Goal: Information Seeking & Learning: Learn about a topic

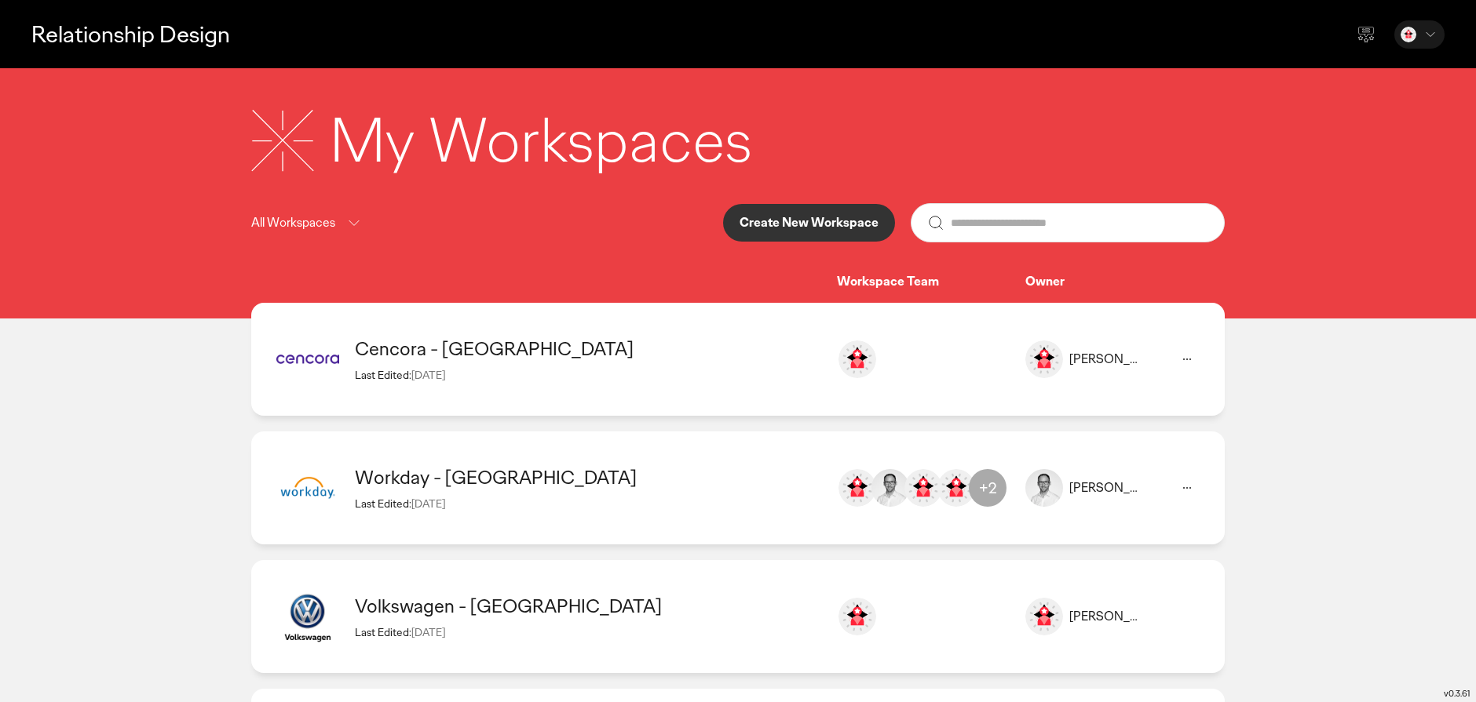
click at [478, 470] on div "Workday - [GEOGRAPHIC_DATA]" at bounding box center [588, 477] width 466 height 24
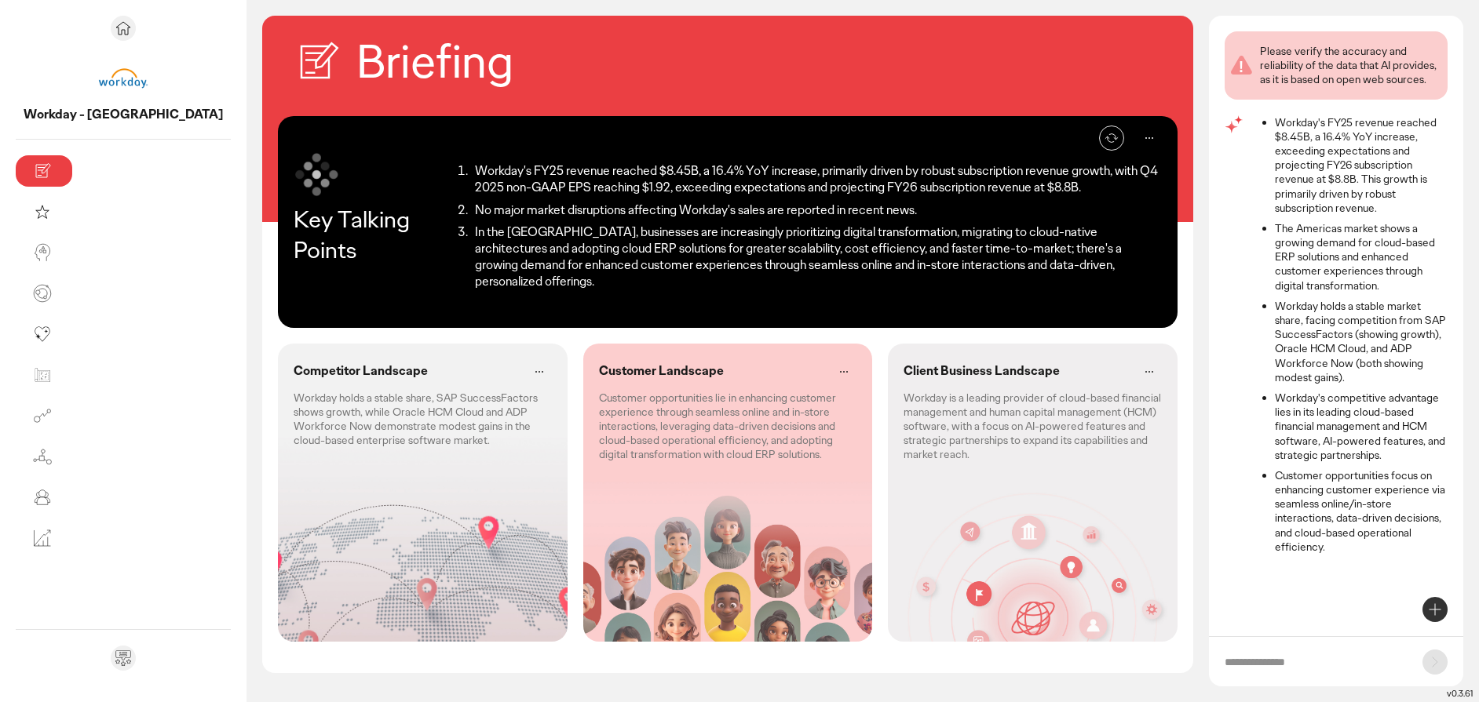
click at [618, 391] on p "Customer opportunities lie in enhancing customer experience through seamless on…" at bounding box center [728, 426] width 258 height 71
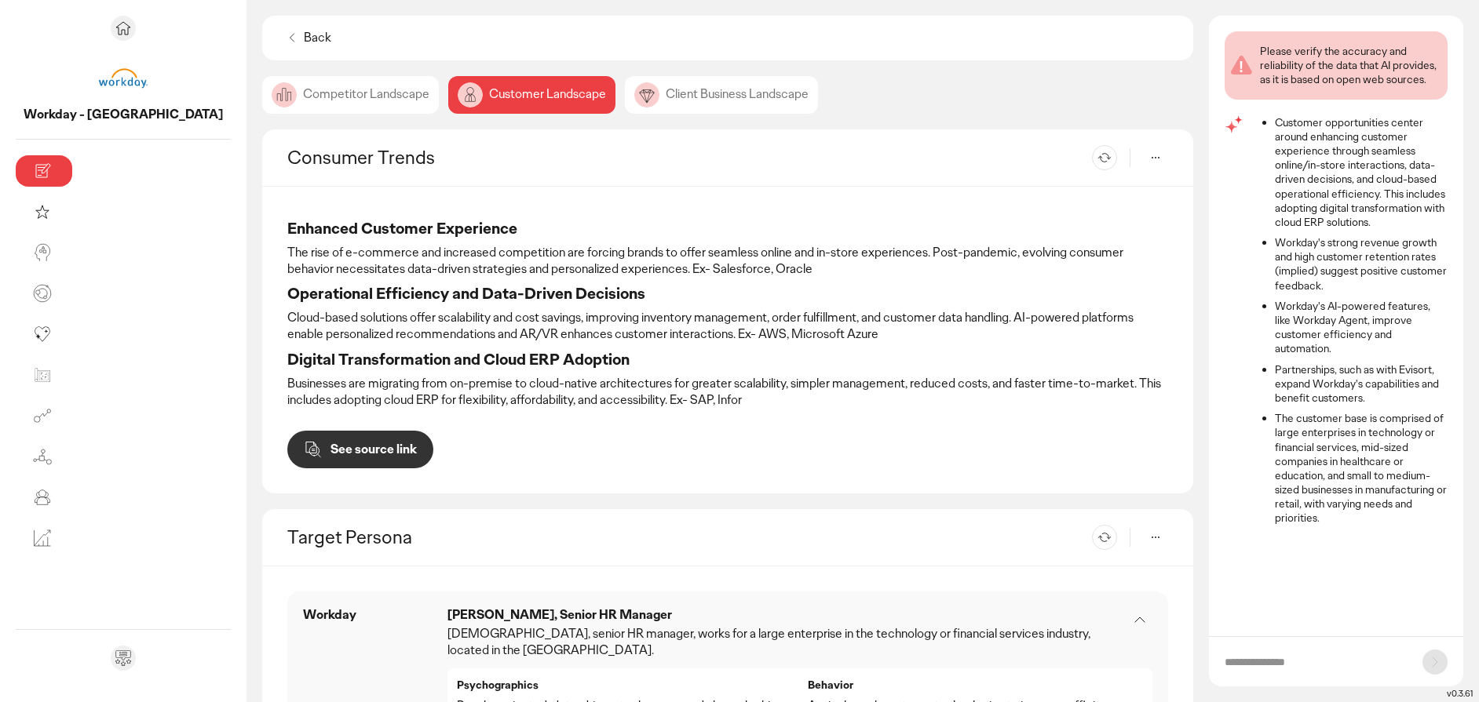
click at [625, 100] on div "Client Business Landscape" at bounding box center [721, 95] width 193 height 38
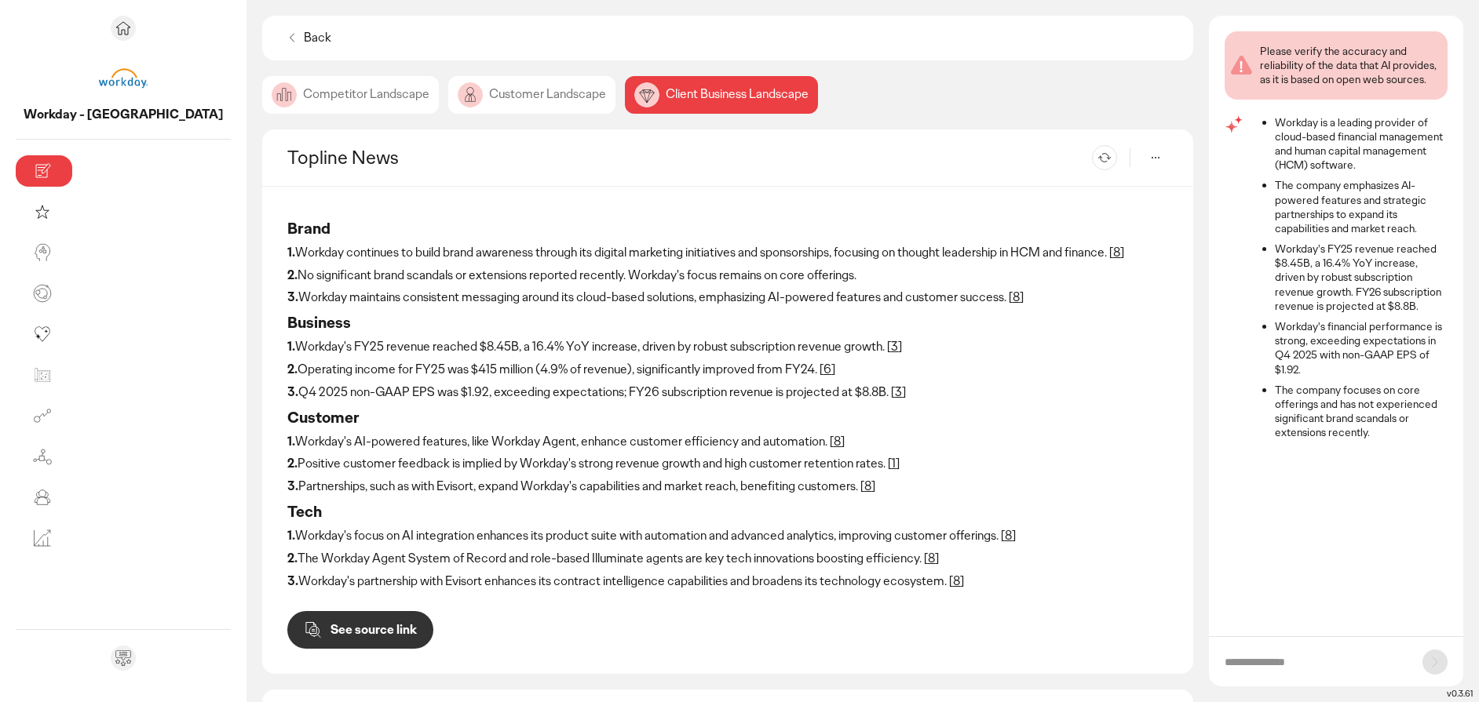
click at [448, 90] on div "Competitor Landscape" at bounding box center [531, 95] width 167 height 38
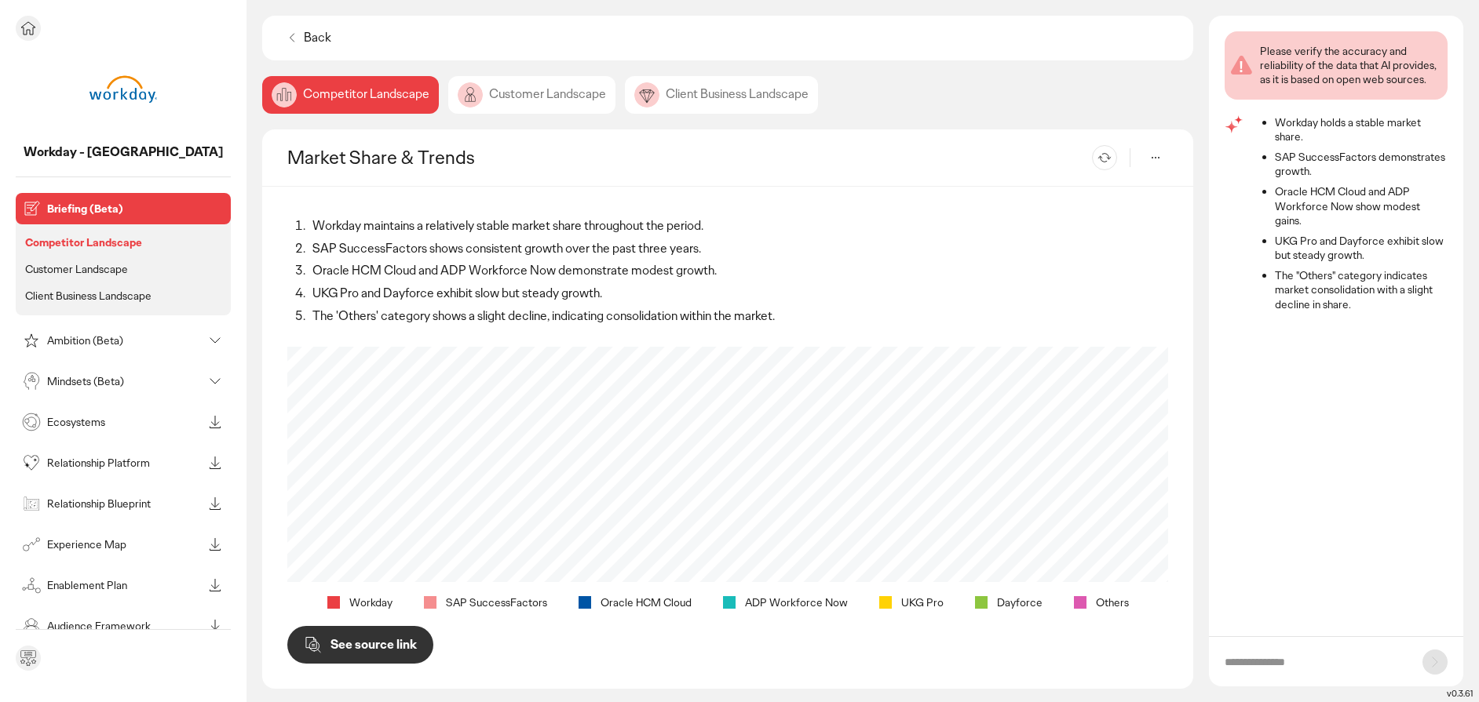
click at [52, 335] on p "Ambition (Beta)" at bounding box center [124, 340] width 155 height 11
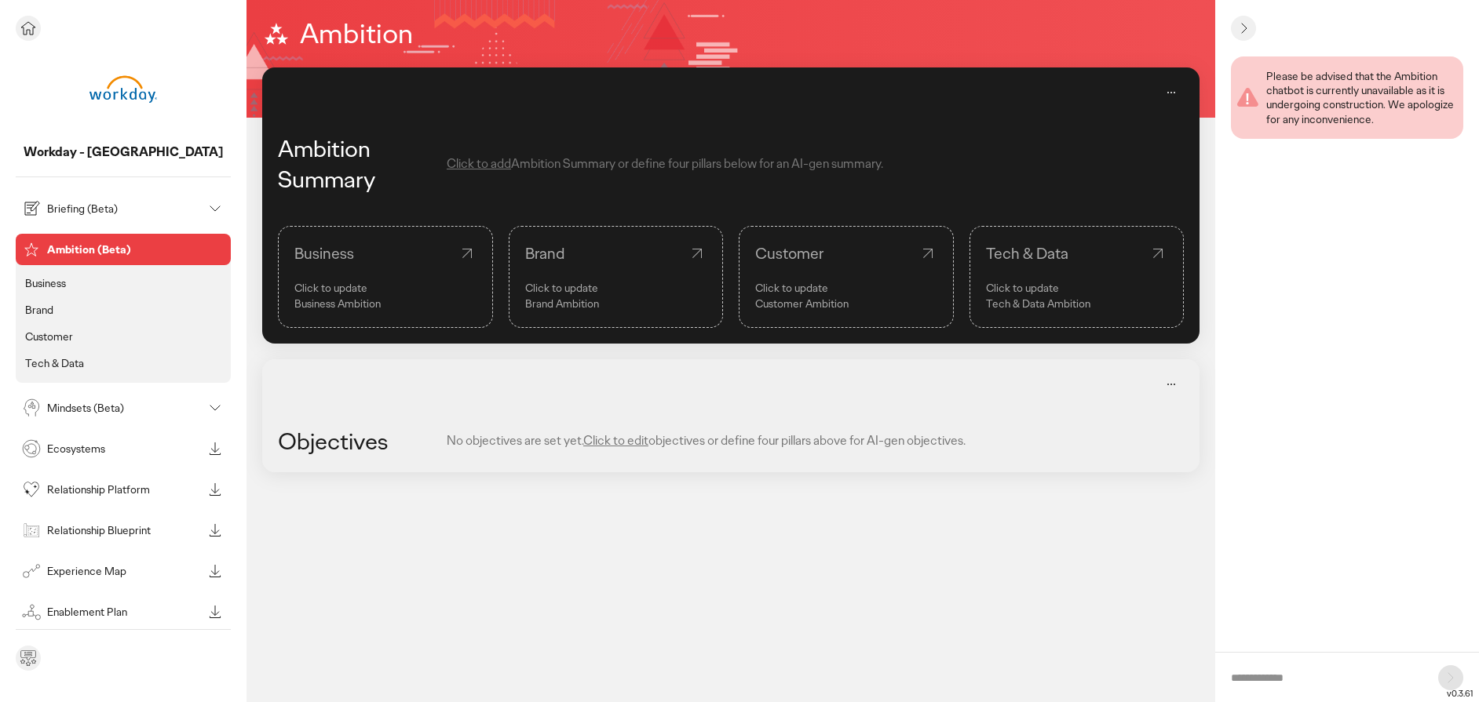
click at [61, 412] on p "Mindsets (Beta)" at bounding box center [124, 408] width 155 height 11
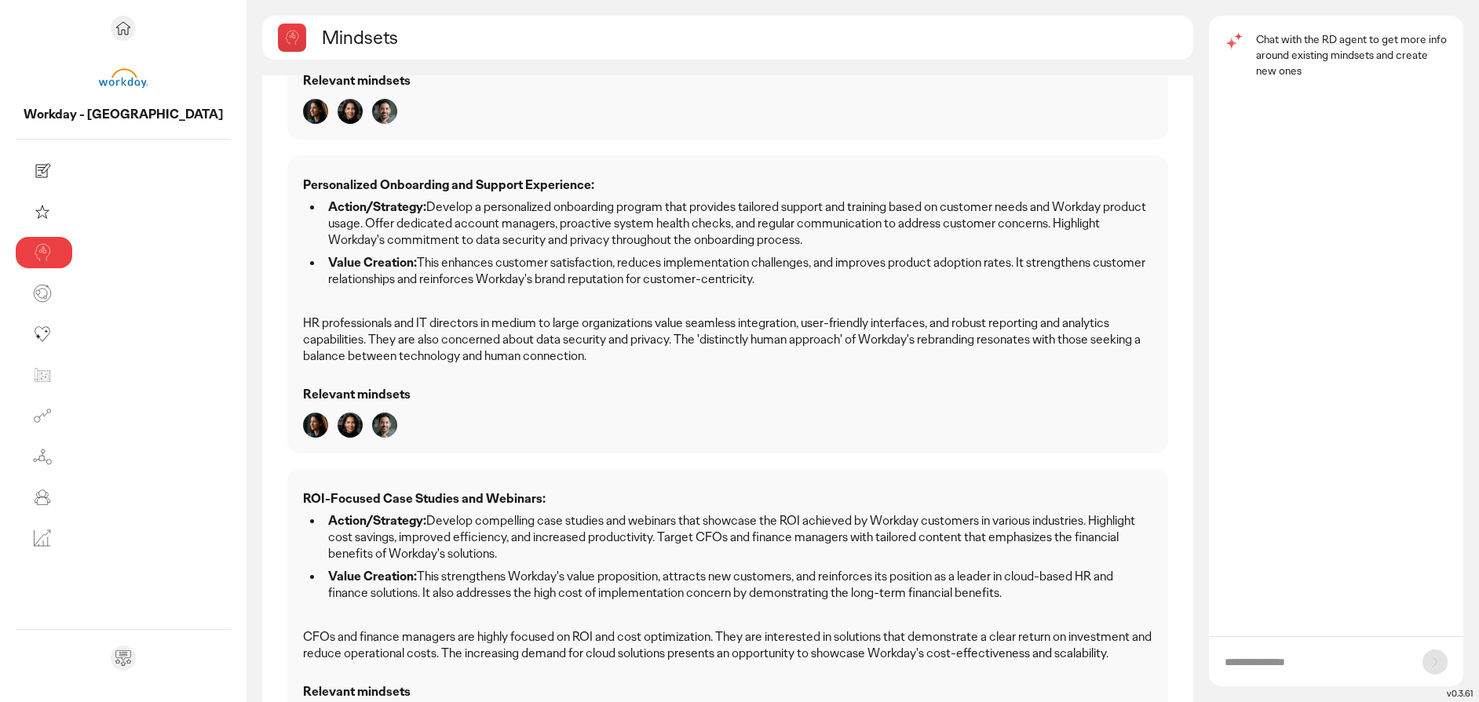
scroll to position [837, 0]
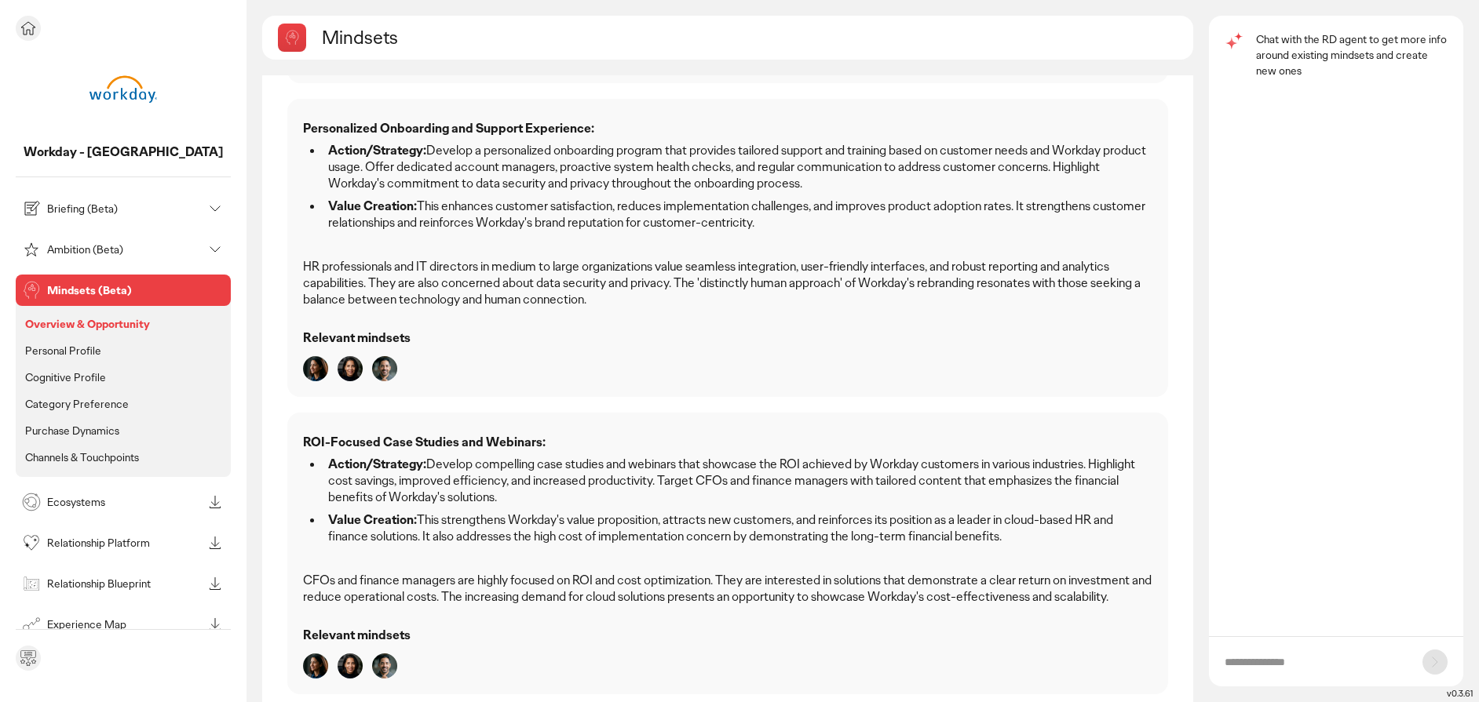
click at [50, 356] on p "Personal Profile" at bounding box center [63, 351] width 76 height 14
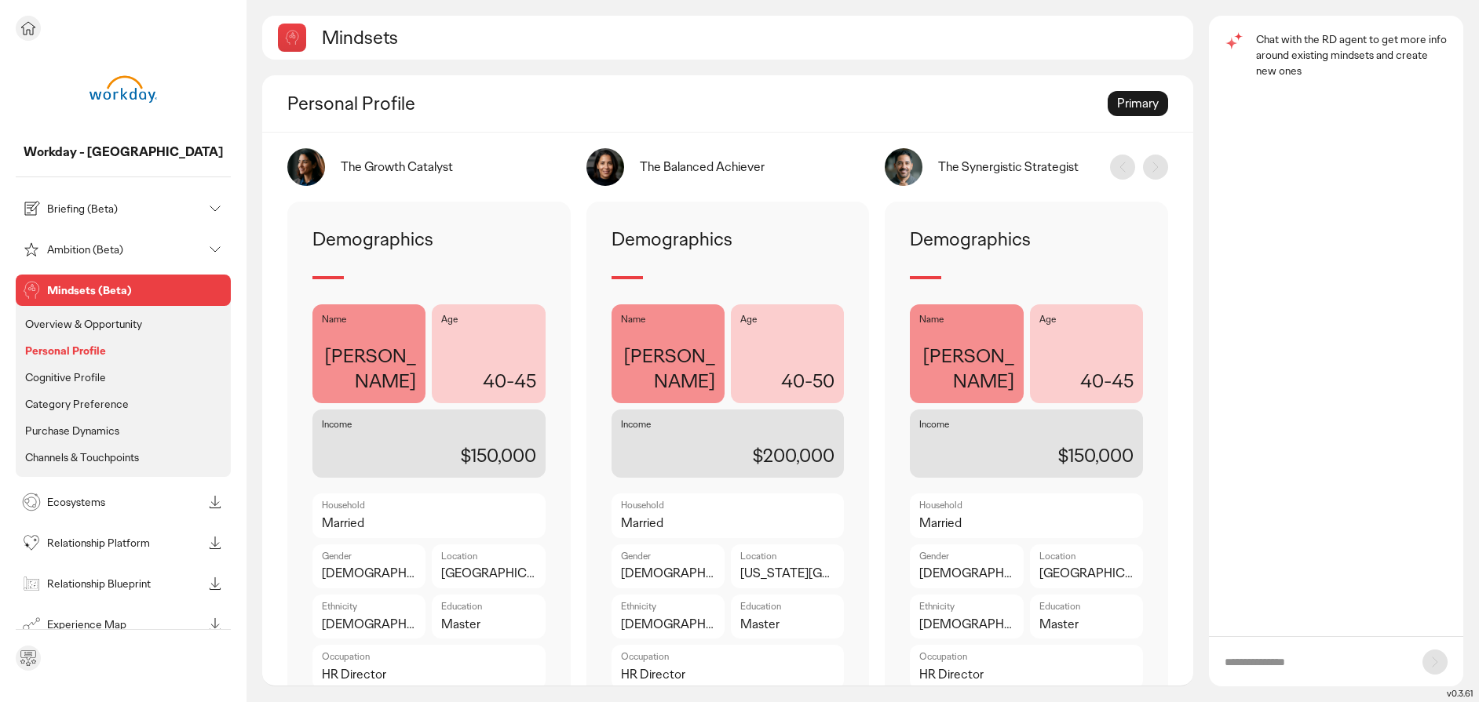
click at [51, 384] on p "Cognitive Profile" at bounding box center [65, 377] width 81 height 14
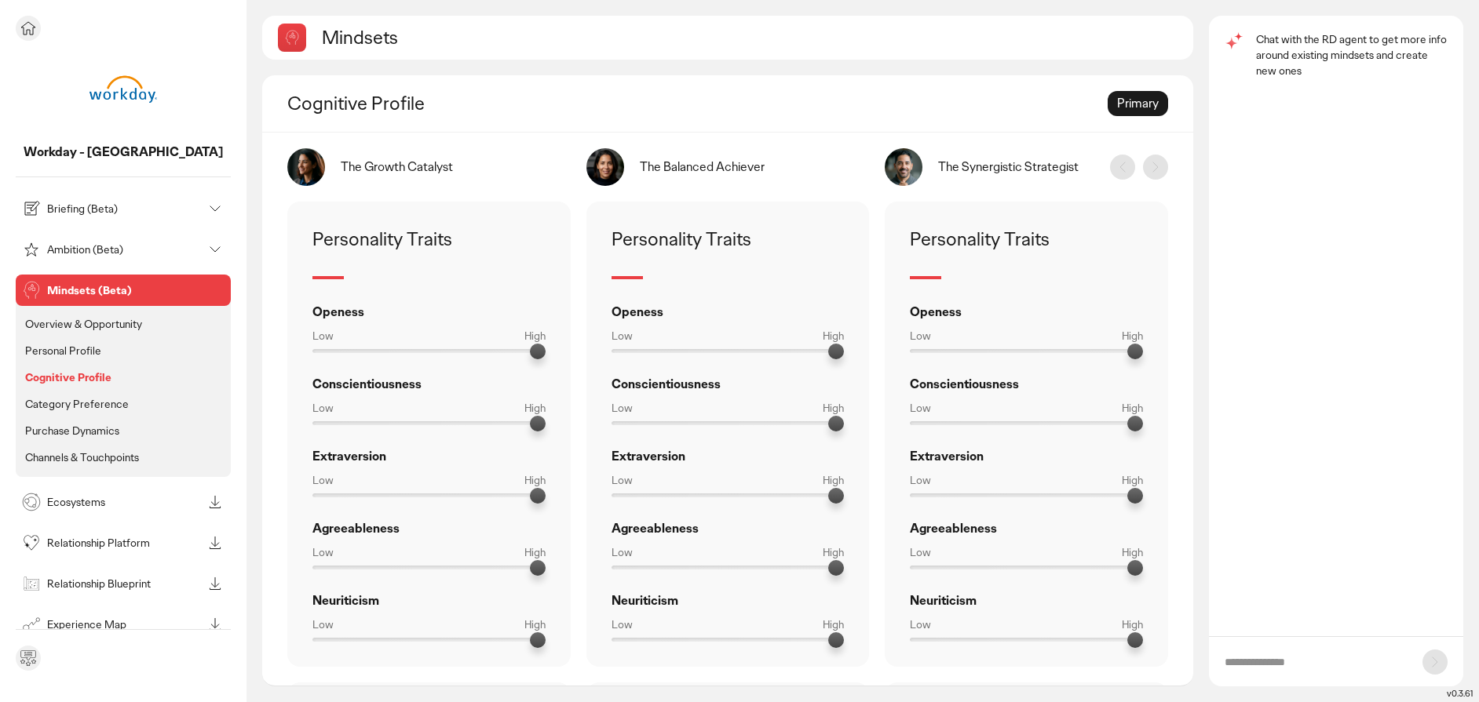
click at [55, 431] on p "Purchase Dynamics" at bounding box center [72, 431] width 94 height 14
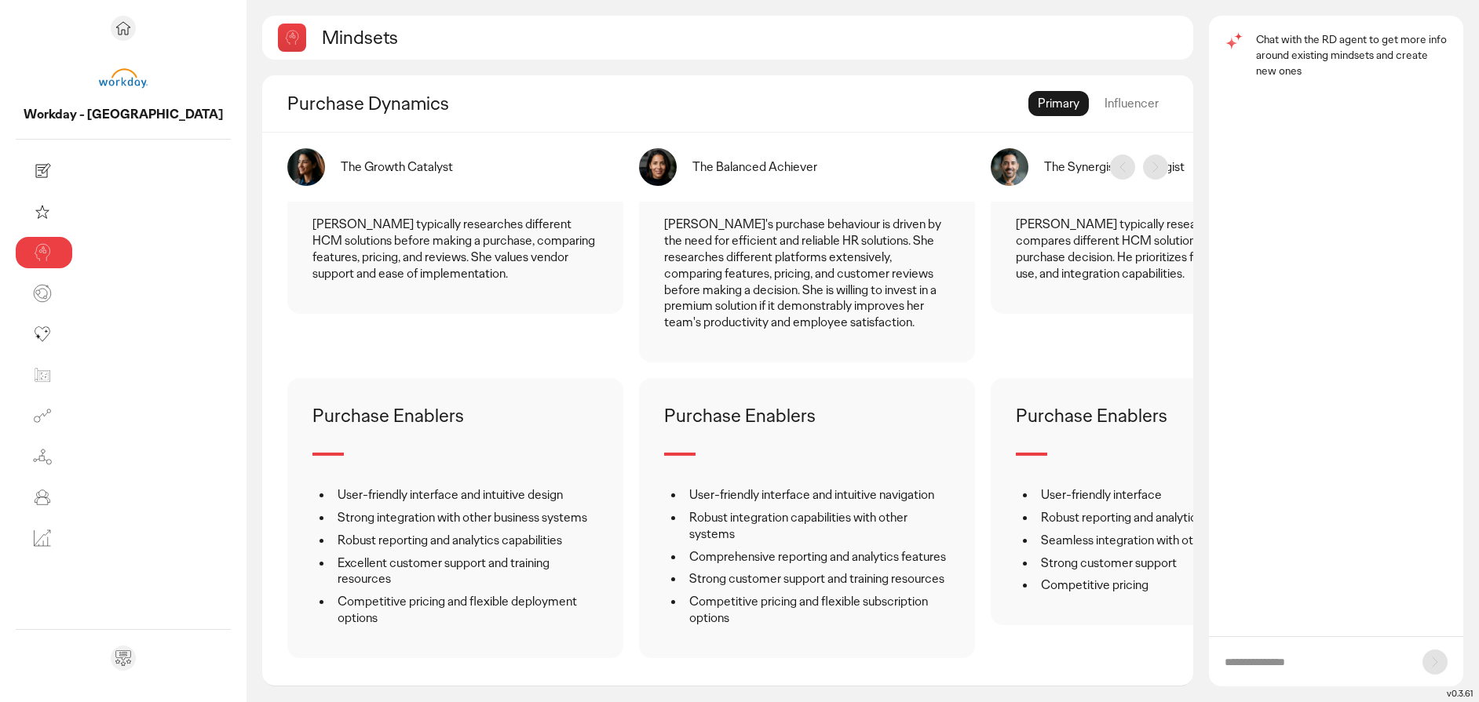
scroll to position [361, 0]
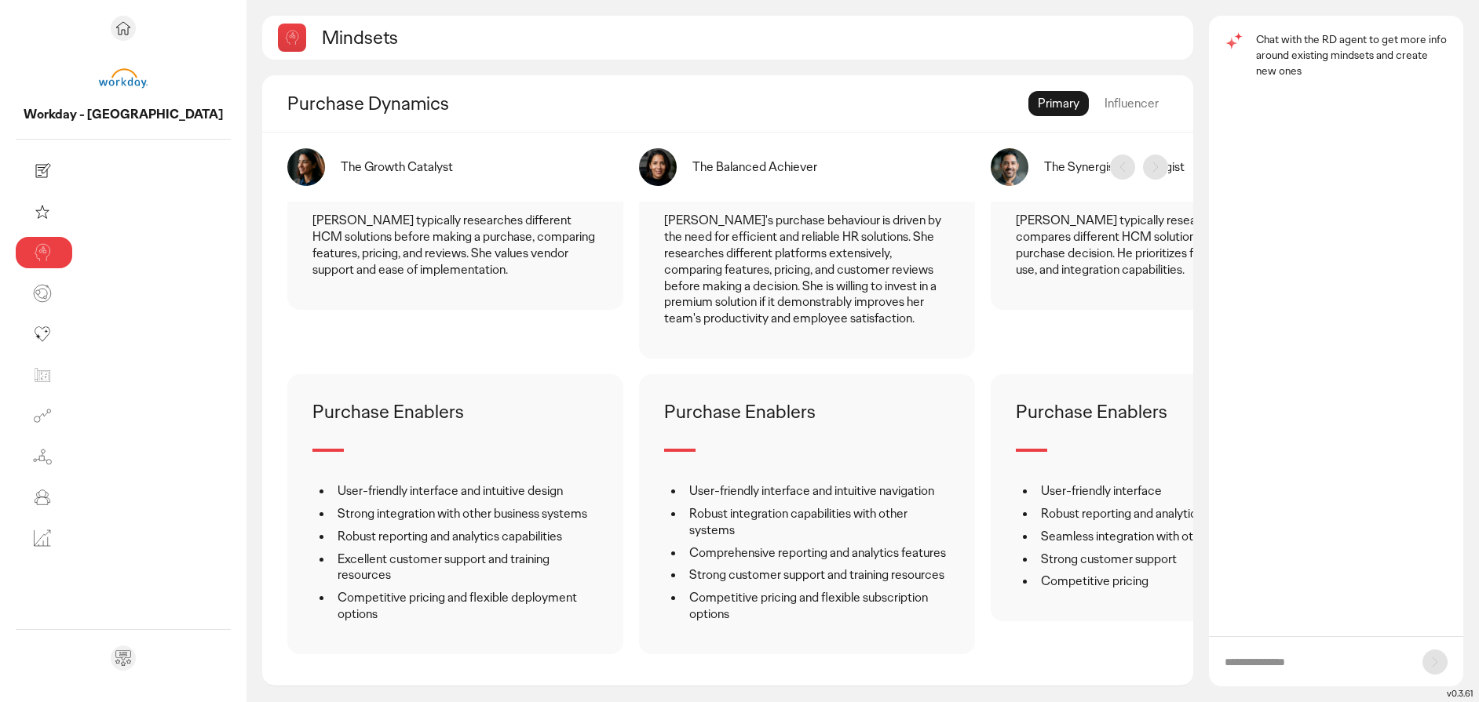
click at [1136, 106] on div "Influencer" at bounding box center [1131, 103] width 73 height 25
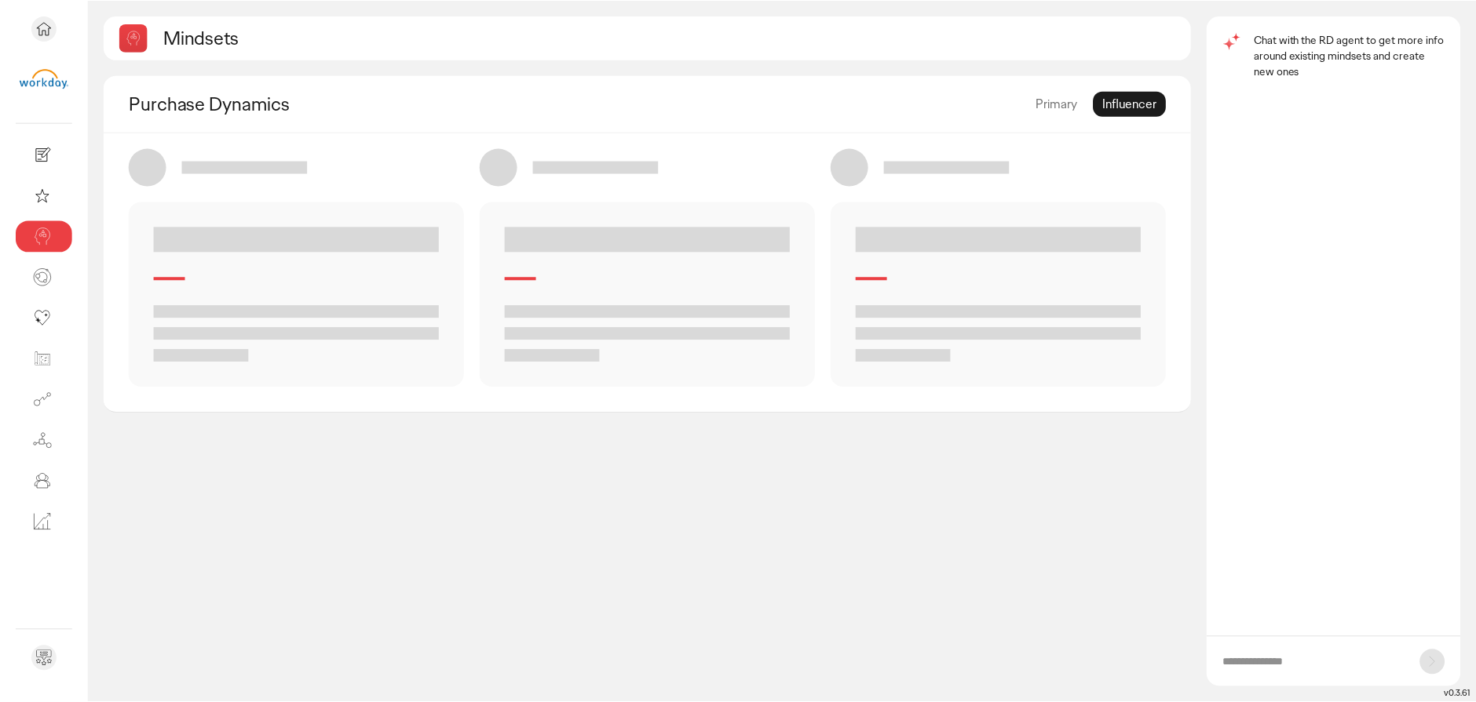
scroll to position [0, 0]
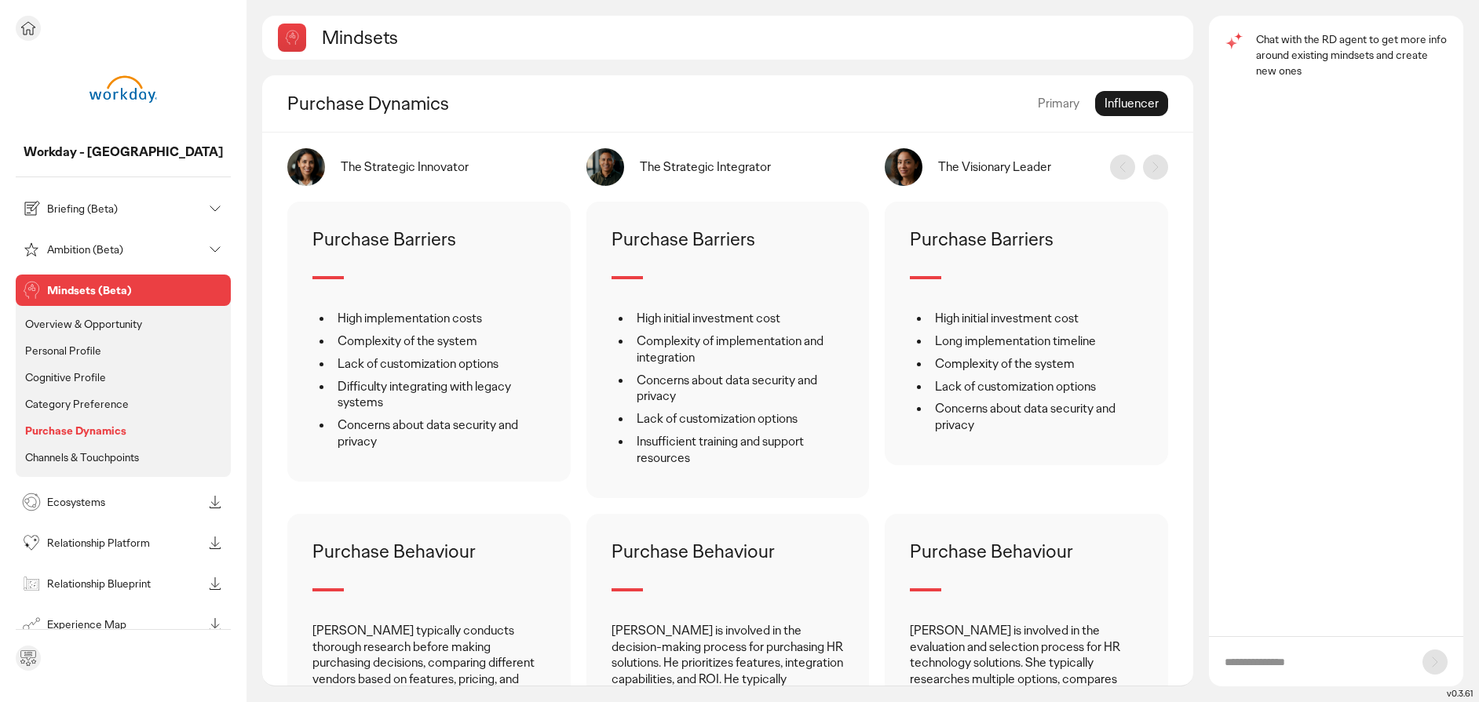
click at [64, 497] on p "Ecosystems" at bounding box center [124, 502] width 155 height 11
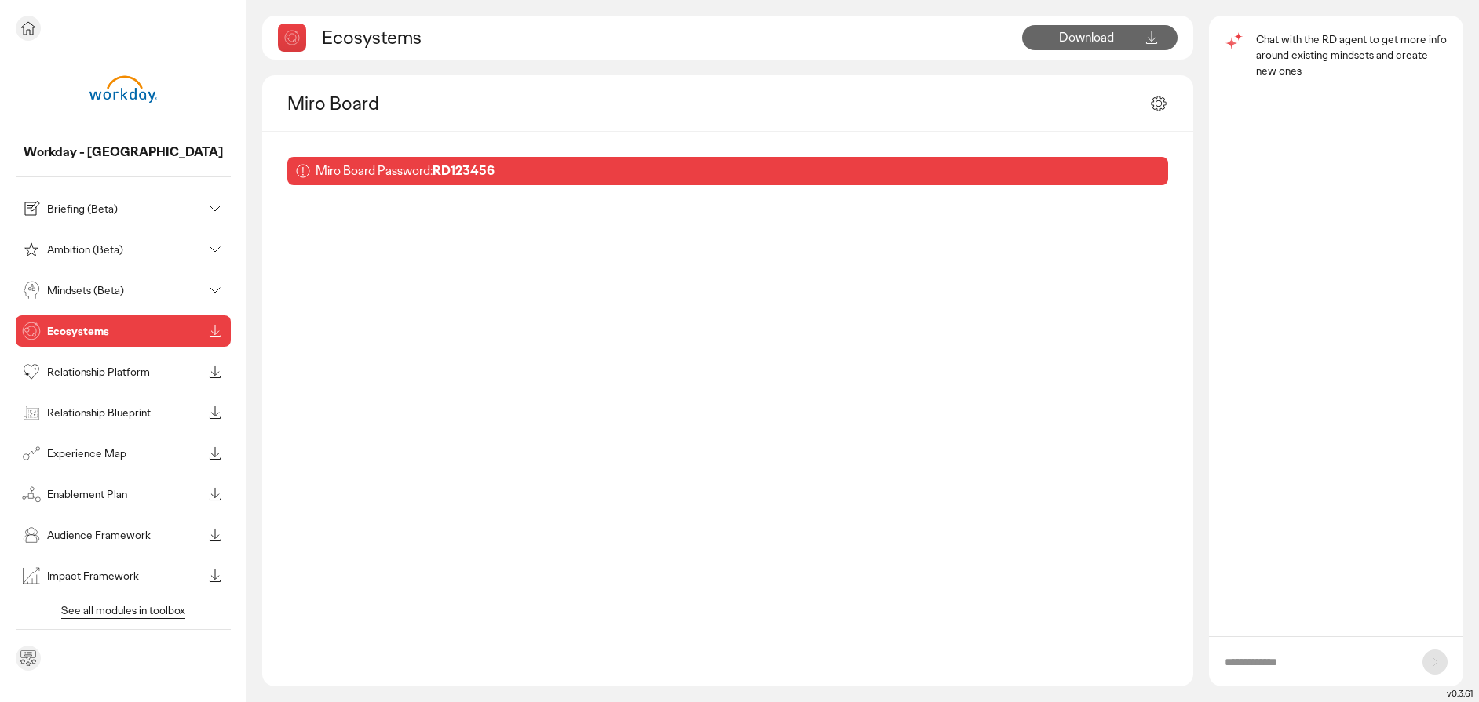
click at [64, 530] on p "Audience Framework" at bounding box center [124, 535] width 155 height 11
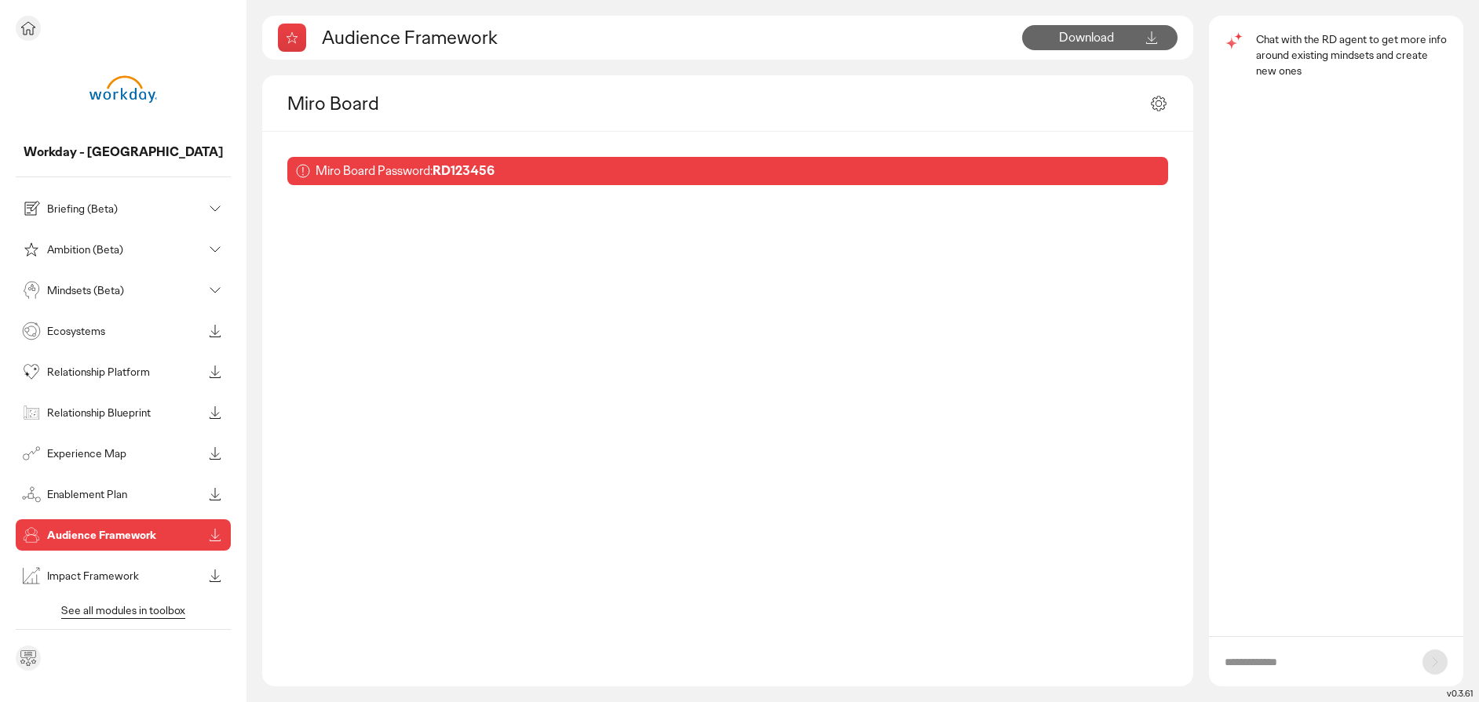
click at [67, 571] on p "Impact Framework" at bounding box center [124, 576] width 155 height 11
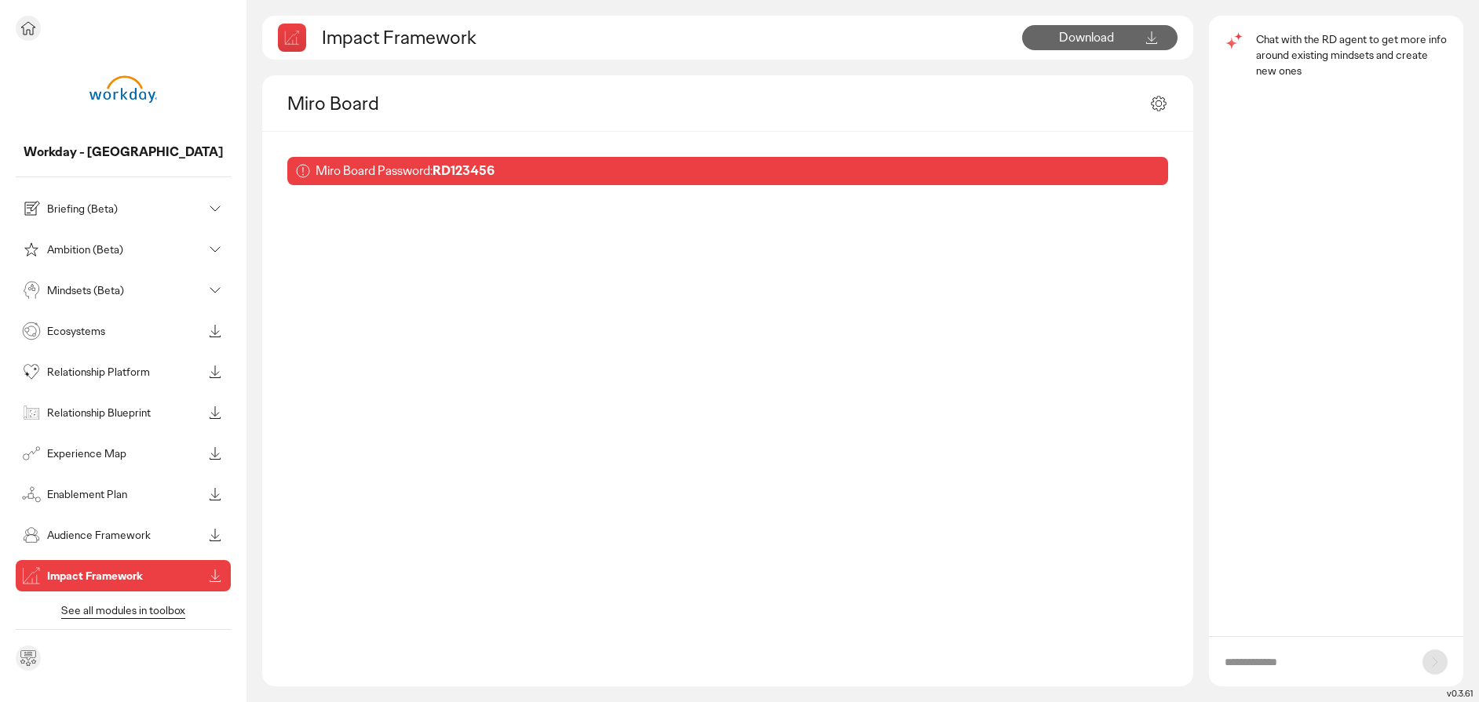
click at [81, 612] on p "See all modules in toolbox" at bounding box center [123, 611] width 195 height 14
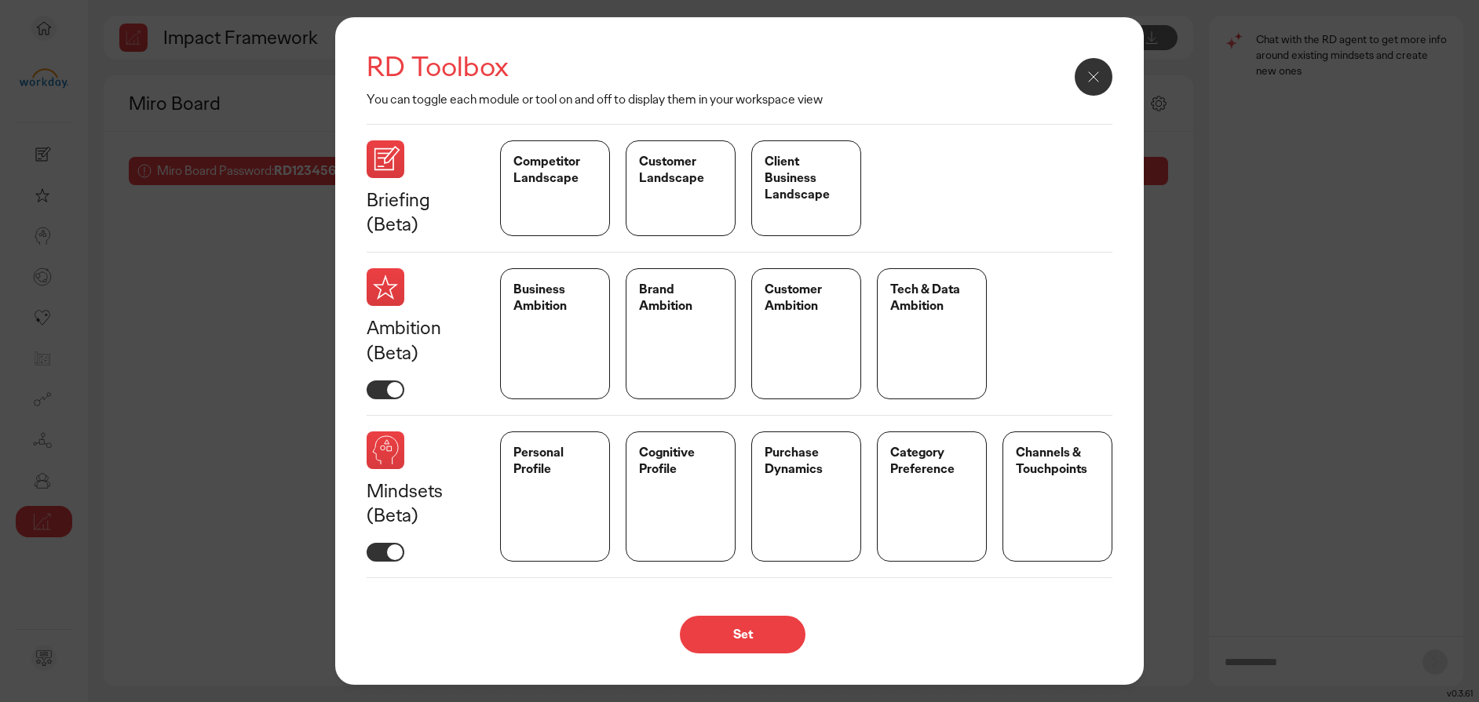
click at [541, 320] on div "Business Ambition" at bounding box center [555, 333] width 110 height 130
click at [1090, 75] on icon at bounding box center [1093, 76] width 9 height 9
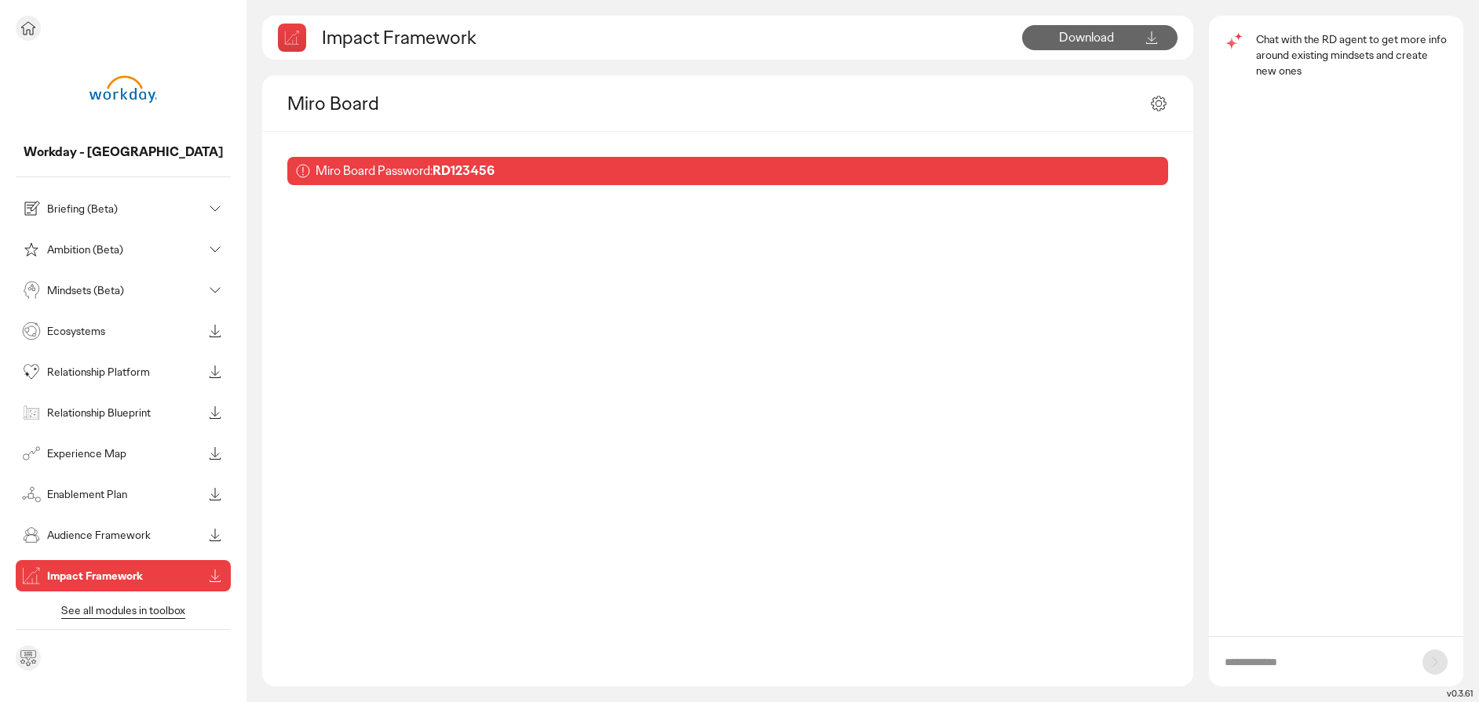
click at [54, 261] on div "Ambition (Beta)" at bounding box center [123, 249] width 215 height 31
click at [91, 254] on p "Ambition (Beta)" at bounding box center [124, 249] width 155 height 11
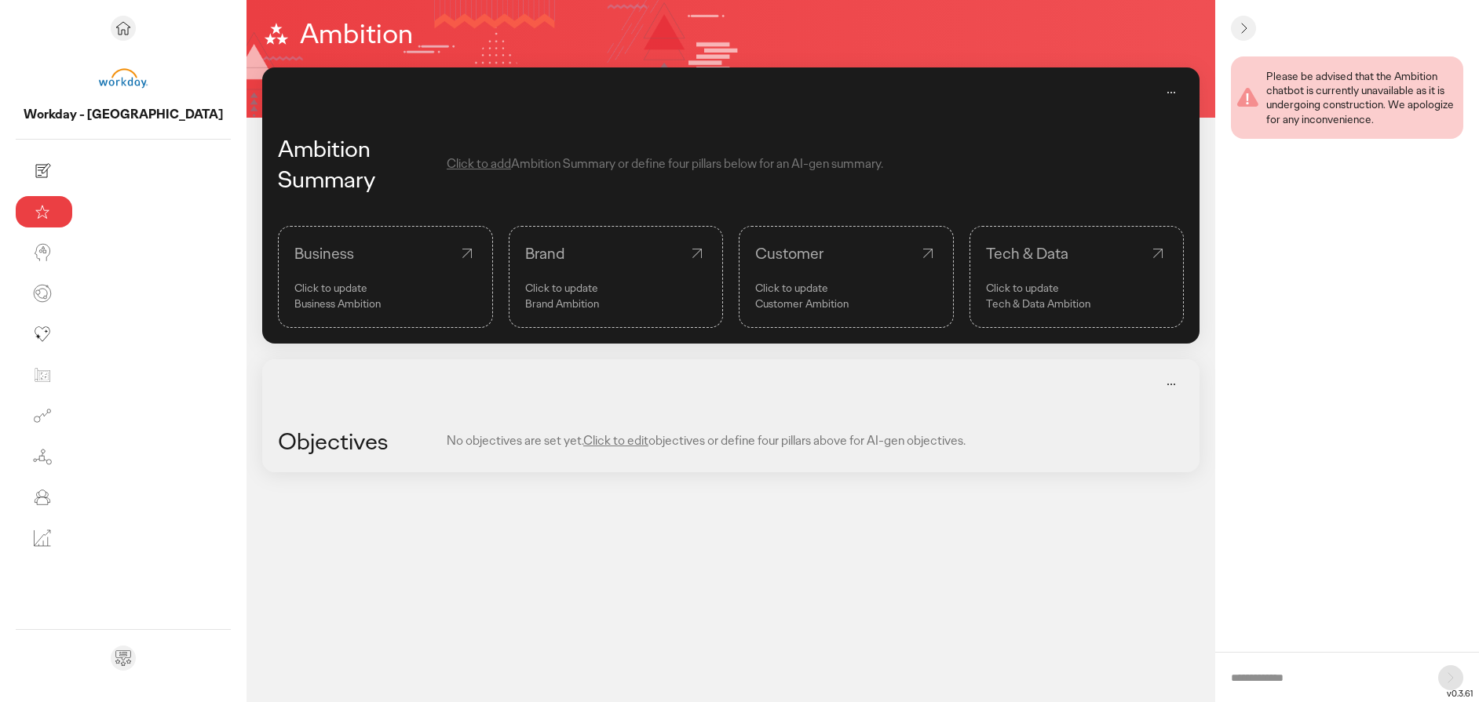
click at [294, 264] on div "Business" at bounding box center [385, 254] width 182 height 22
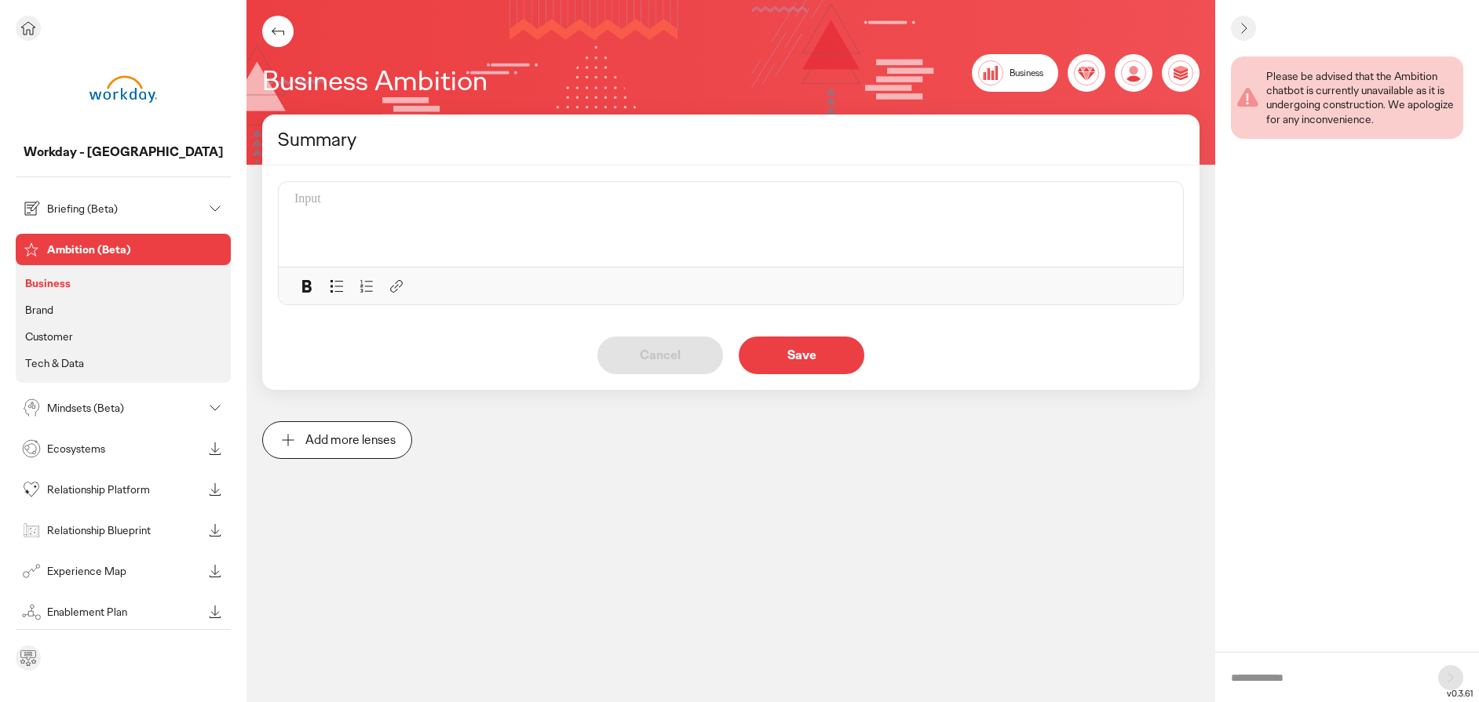
click at [52, 206] on p "Briefing (Beta)" at bounding box center [124, 208] width 155 height 11
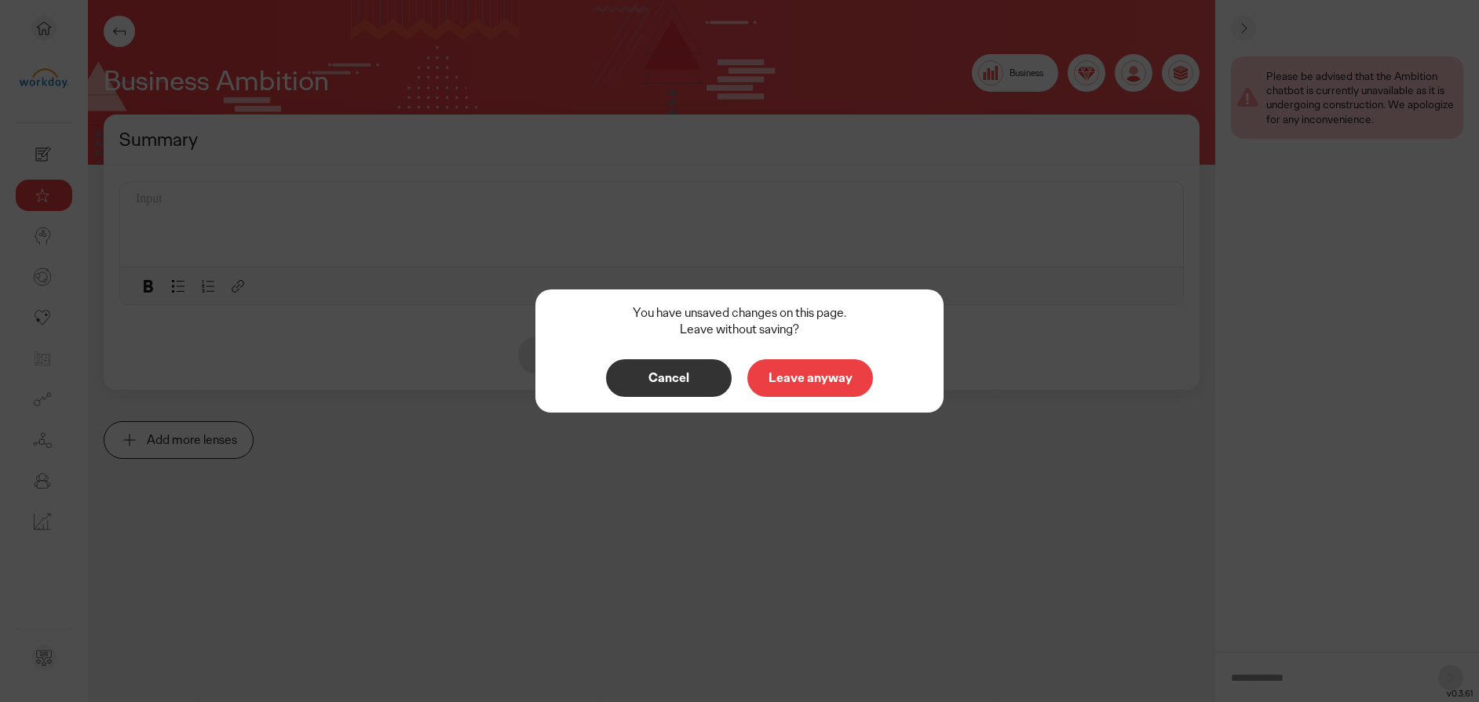
click at [793, 375] on p "Leave anyway" at bounding box center [810, 378] width 93 height 13
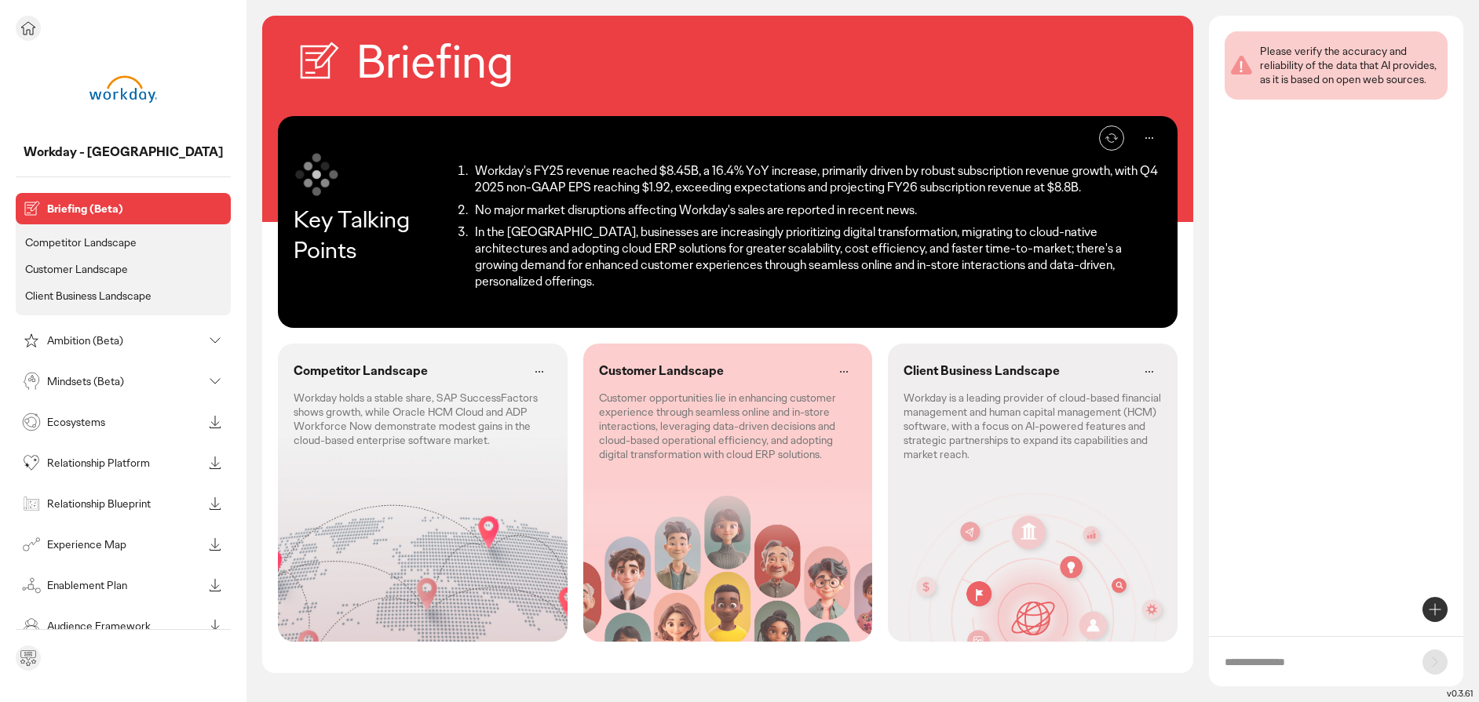
click at [27, 33] on icon at bounding box center [28, 28] width 14 height 13
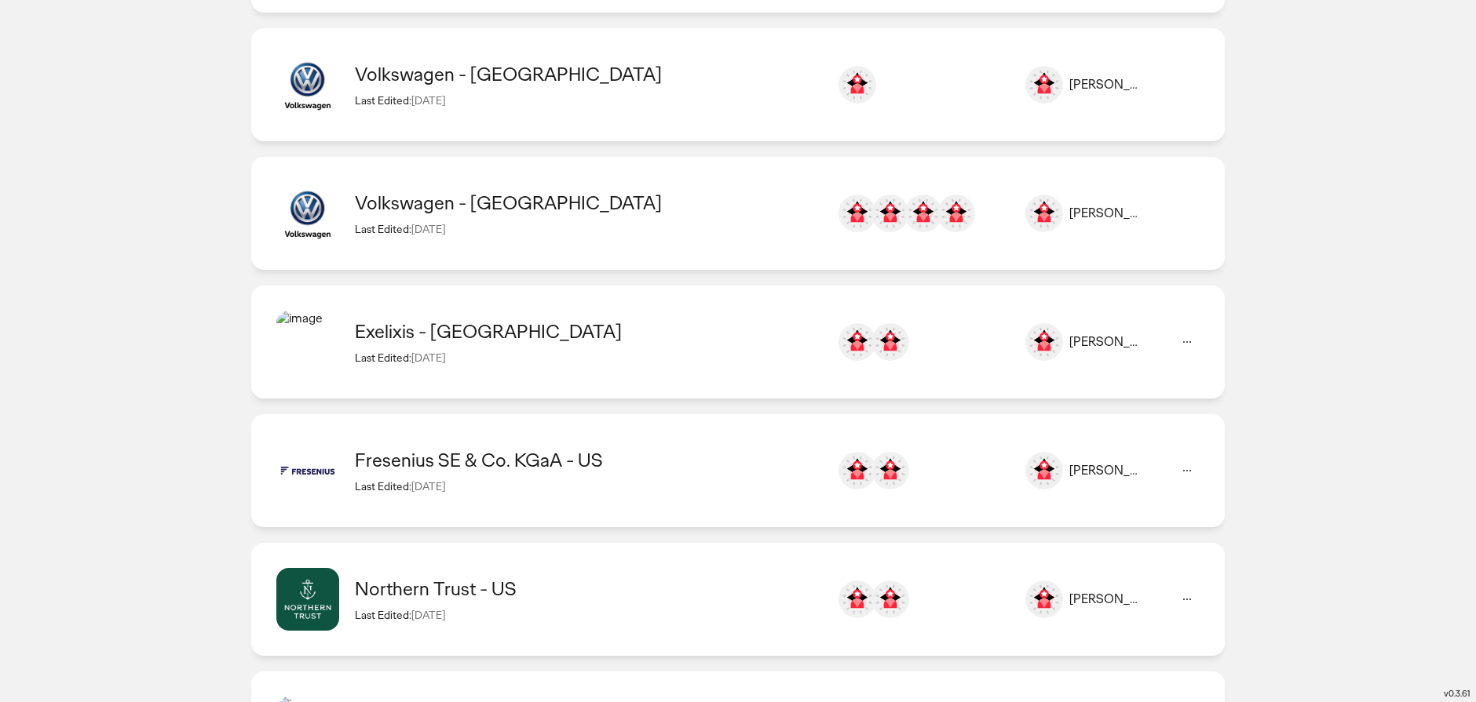
scroll to position [534, 0]
click at [422, 575] on div "Northern Trust - US" at bounding box center [588, 587] width 466 height 24
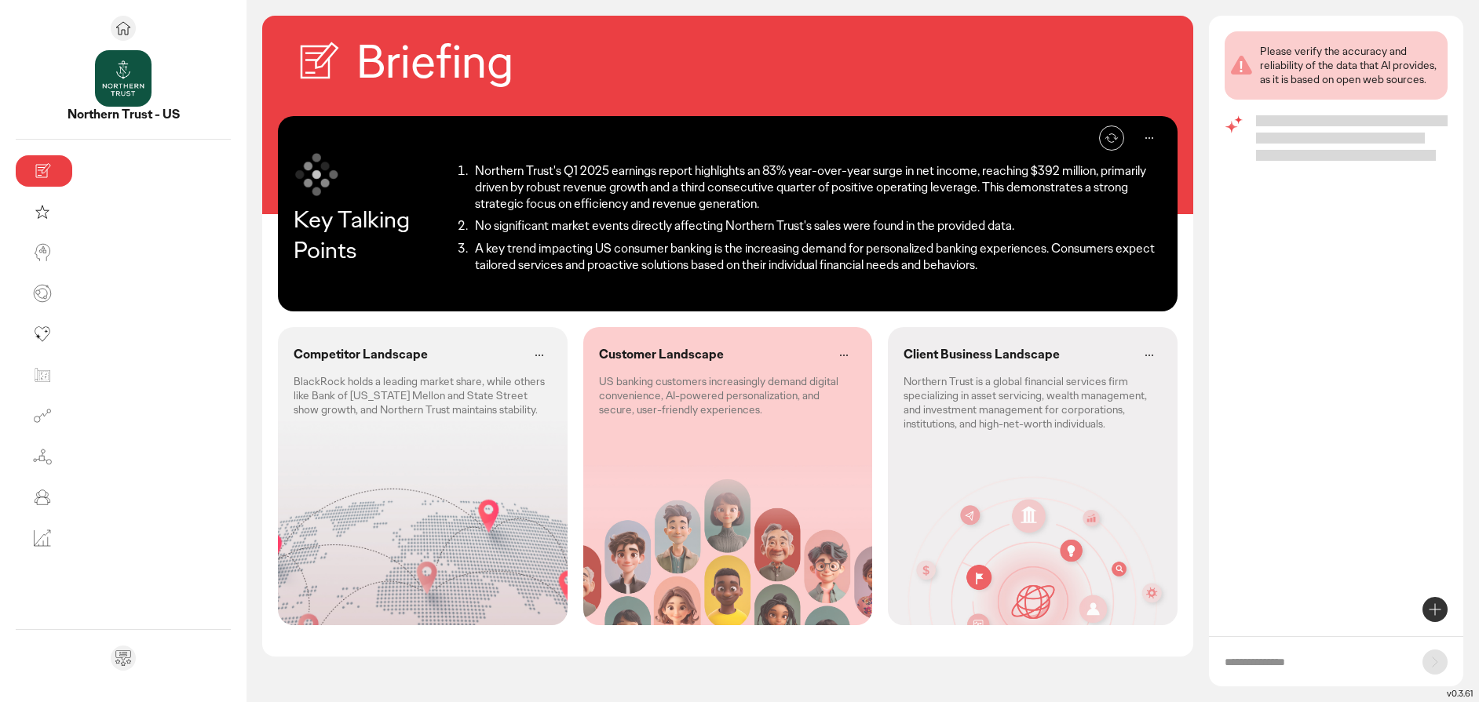
click at [281, 412] on div "Competitor Landscape BlackRock holds a leading market share, while others like …" at bounding box center [423, 380] width 290 height 106
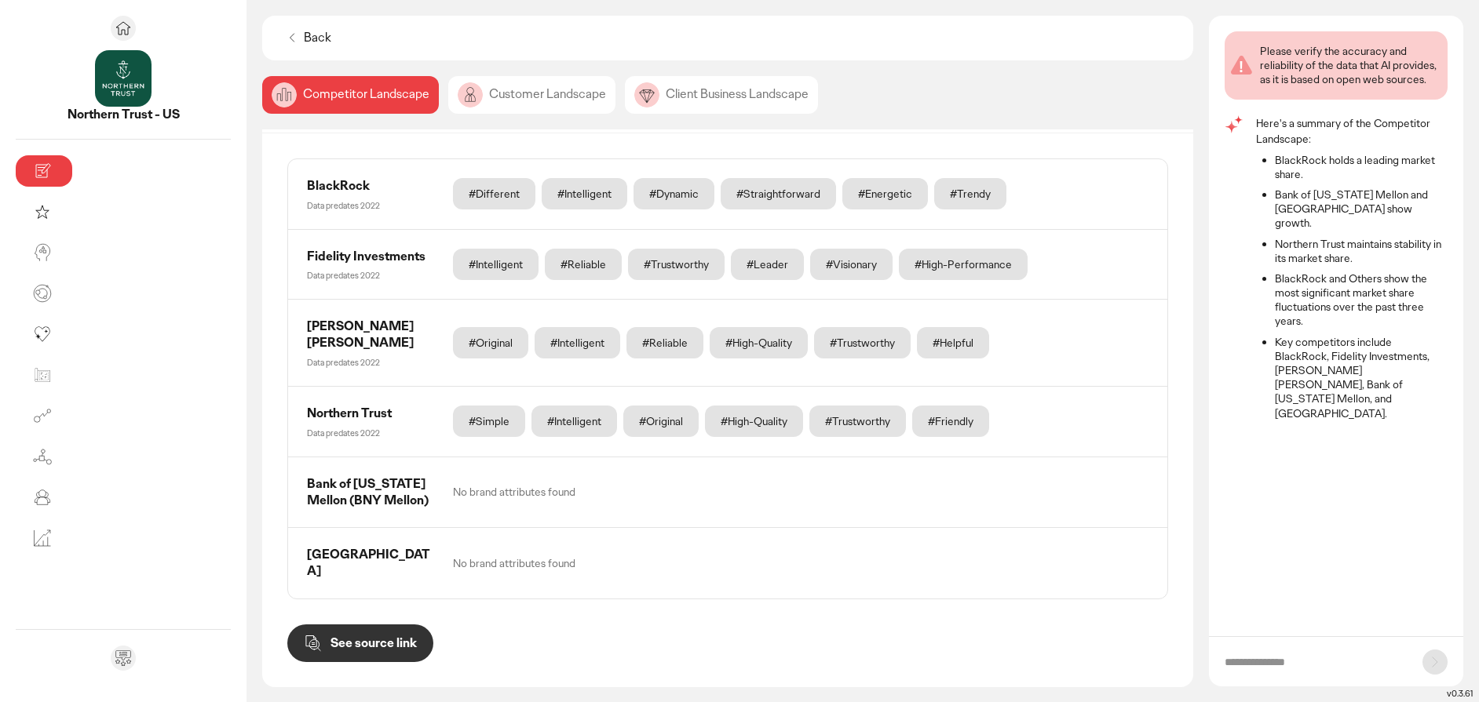
scroll to position [509, 0]
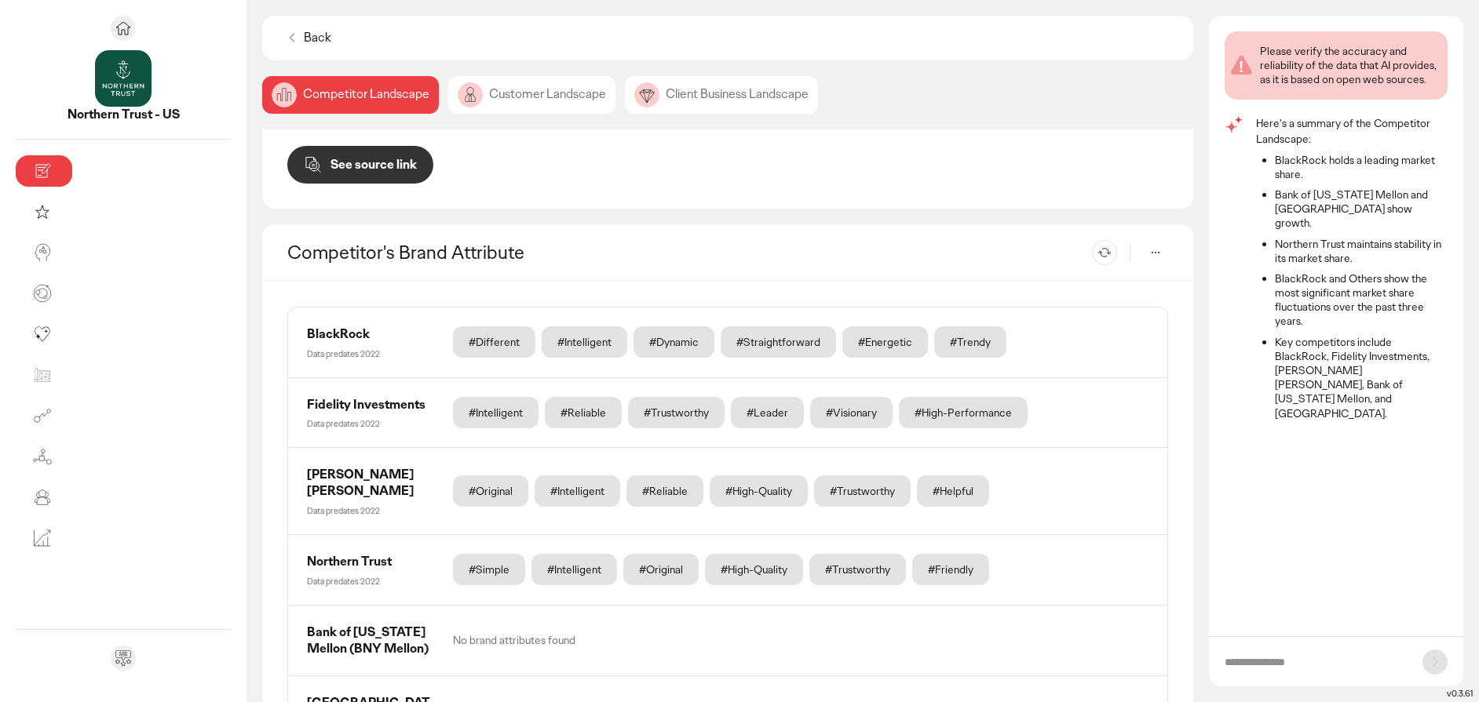
click at [1154, 243] on icon at bounding box center [1155, 252] width 19 height 19
click at [995, 224] on div "Competitor's Brand Attribute Re-generate" at bounding box center [727, 252] width 931 height 57
click at [625, 104] on div "Customer Landscape" at bounding box center [721, 95] width 193 height 38
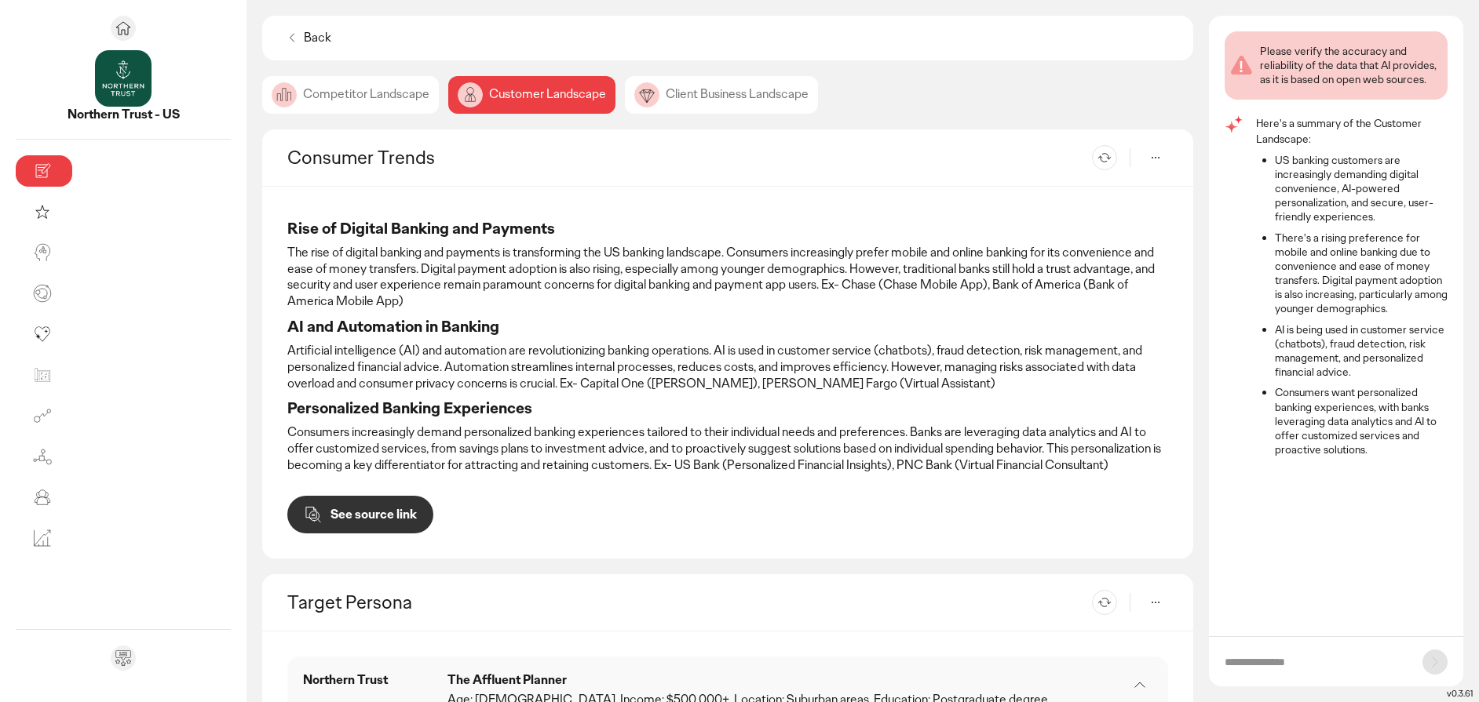
click at [625, 92] on div "Client Business Landscape" at bounding box center [721, 95] width 193 height 38
